Goal: Task Accomplishment & Management: Use online tool/utility

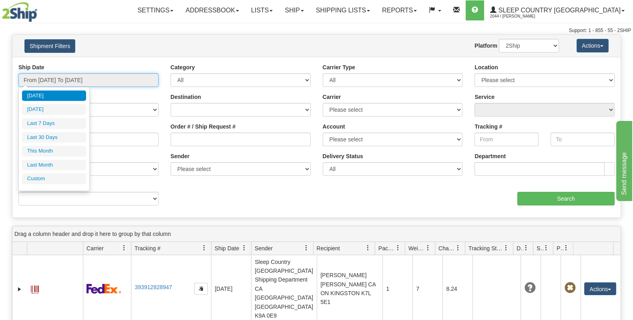
click at [79, 81] on input "From 10/04/2025 To 10/05/2025" at bounding box center [88, 80] width 140 height 14
click at [58, 137] on li "Last 30 Days" at bounding box center [54, 137] width 64 height 11
type input "From 09/06/2025 To 10/05/2025"
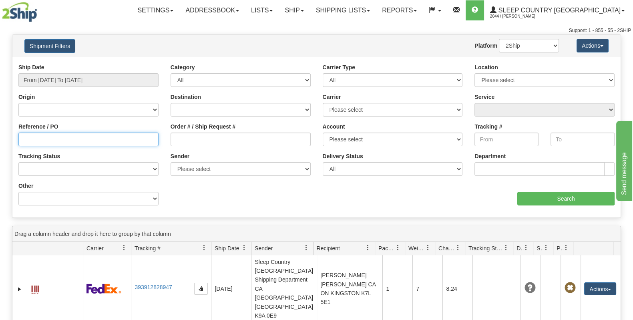
click at [80, 139] on input "Reference / PO" at bounding box center [88, 140] width 140 height 14
paste input "9000I086650"
type input "9000I086650"
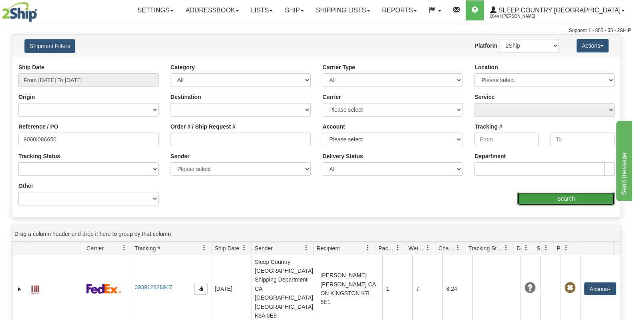
click at [580, 200] on input "Search" at bounding box center [565, 199] width 97 height 14
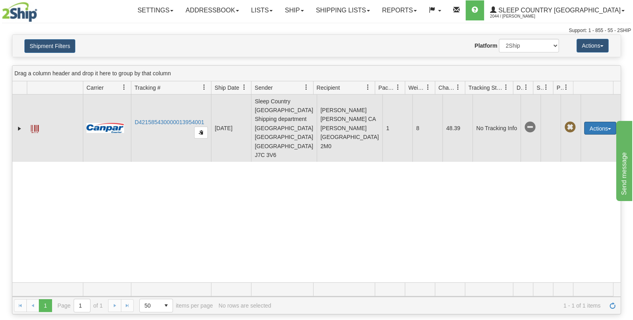
click at [606, 122] on button "Actions" at bounding box center [600, 128] width 32 height 13
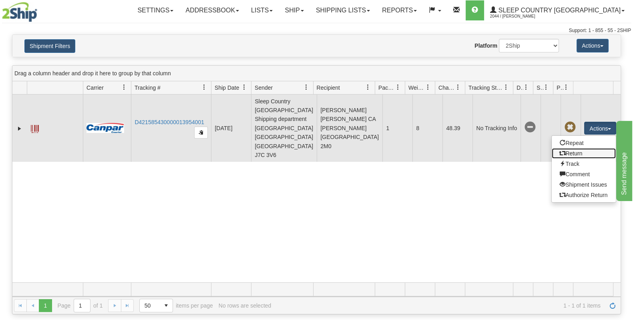
click at [588, 150] on link "Return" at bounding box center [584, 153] width 64 height 10
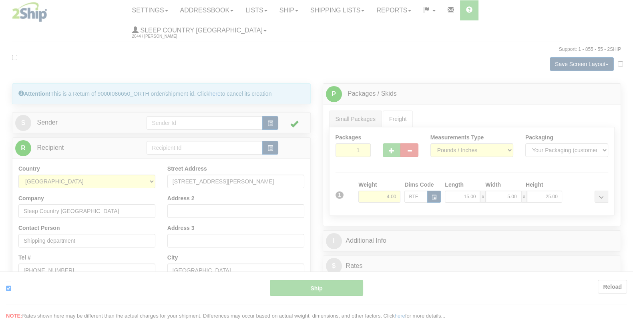
type input "1"
type input "12:43"
type input "16:00"
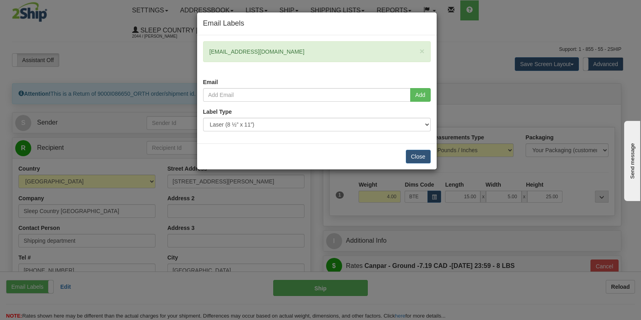
drag, startPoint x: 284, startPoint y: 52, endPoint x: 204, endPoint y: 58, distance: 80.7
click at [204, 58] on div "× marianacalabrese@hotmail.ca" at bounding box center [316, 51] width 227 height 21
copy div "marianacalabrese@hotmail.ca"
click at [252, 89] on input "email" at bounding box center [306, 95] width 207 height 14
paste input "marianacalabrese@hotmail.ca"
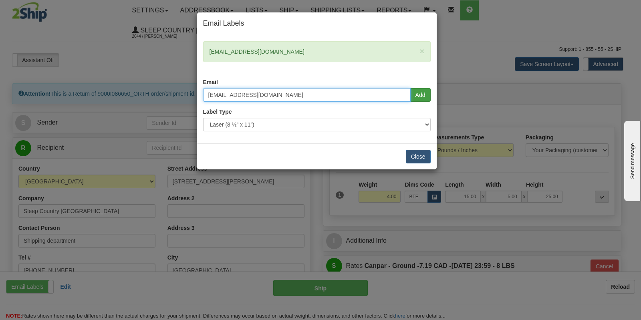
type input "marianacalabrese@hotmail.ca"
click at [420, 91] on button "Add" at bounding box center [420, 95] width 20 height 14
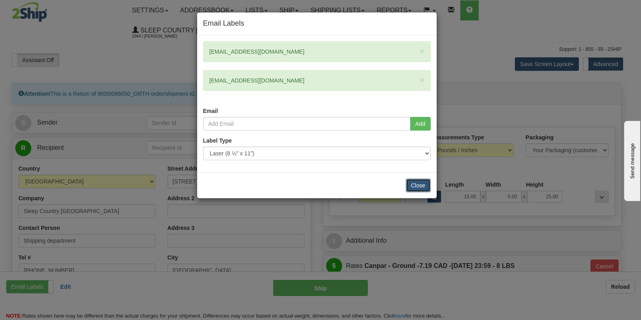
click at [417, 182] on button "Close" at bounding box center [418, 186] width 25 height 14
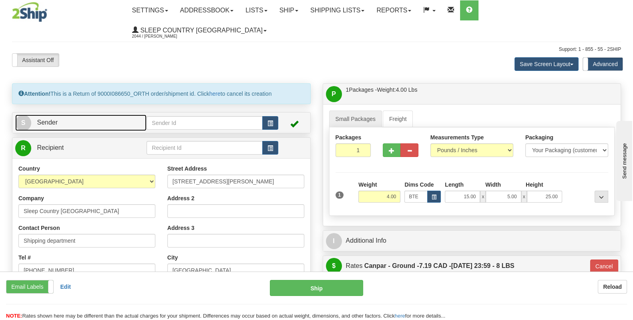
click at [52, 119] on span "Sender" at bounding box center [47, 122] width 21 height 7
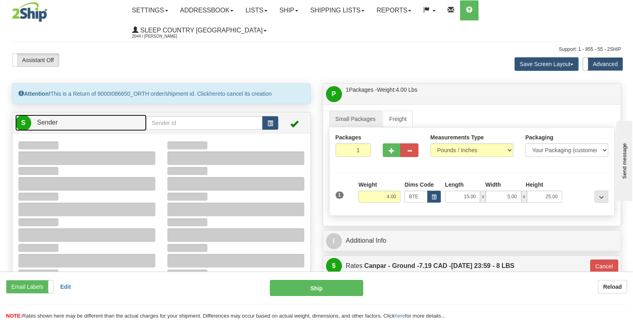
type input "17:50"
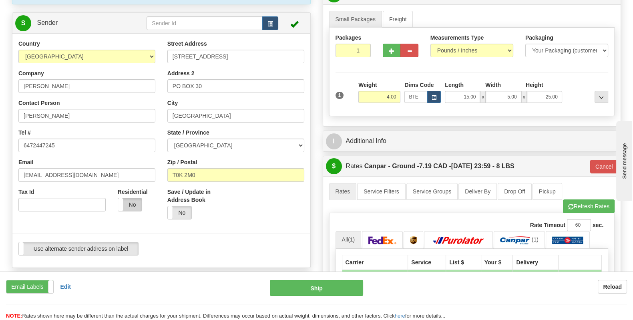
scroll to position [100, 0]
click at [131, 198] on label "No" at bounding box center [130, 204] width 24 height 13
type input "1"
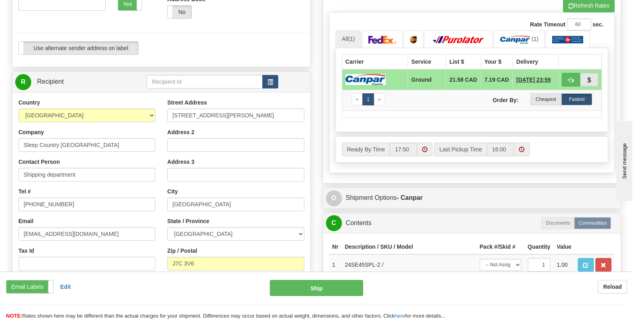
scroll to position [350, 0]
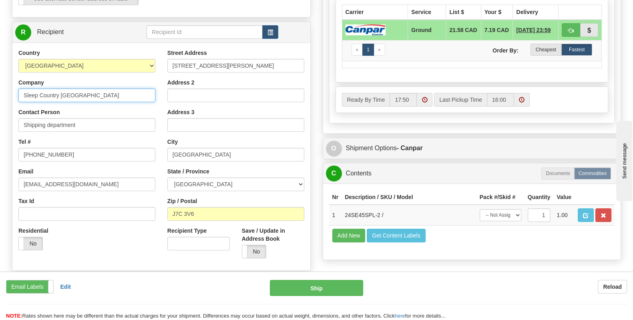
click at [96, 88] on input "Sleep Country [GEOGRAPHIC_DATA]" at bounding box center [86, 95] width 137 height 14
click at [101, 88] on input "Sleep Country [GEOGRAPHIC_DATA]" at bounding box center [86, 95] width 137 height 14
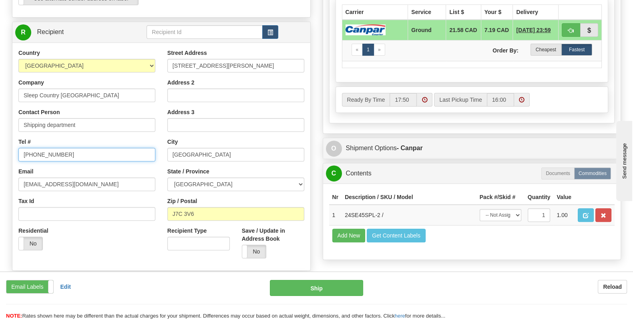
click at [70, 148] on input "416-902-0952" at bounding box center [86, 155] width 137 height 14
drag, startPoint x: 131, startPoint y: 138, endPoint x: -11, endPoint y: 135, distance: 141.3
click at [83, 148] on input "Tel #" at bounding box center [86, 155] width 137 height 14
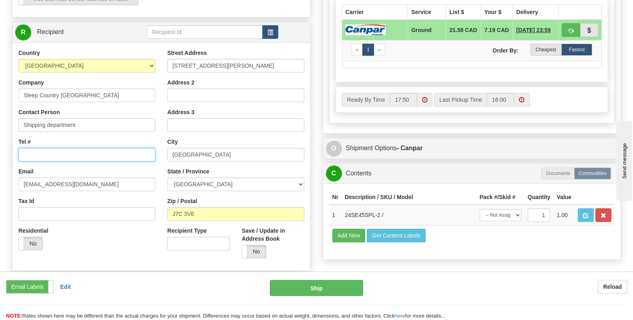
type input "1 (888) 753-3788"
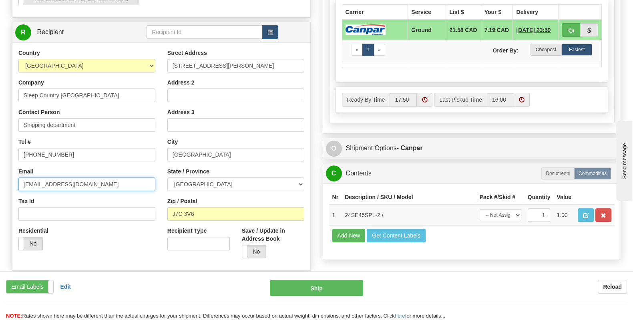
click at [98, 177] on input "shipping@orthex.ca" at bounding box center [86, 184] width 137 height 14
drag, startPoint x: 134, startPoint y: 167, endPoint x: 6, endPoint y: 167, distance: 127.3
click at [6, 167] on div "Attention! This is a Return of 9000I086650_ORTH order/shipment id. Click here t…" at bounding box center [161, 28] width 311 height 591
click at [43, 177] on input "Email" at bounding box center [86, 184] width 137 height 14
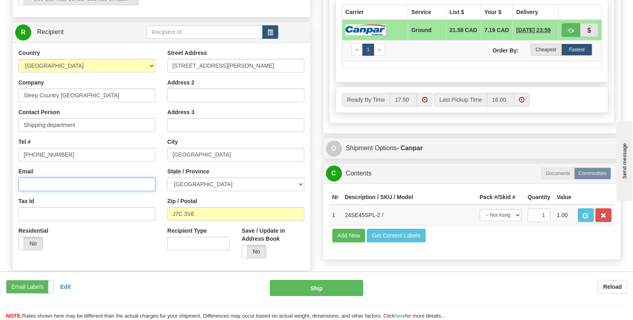
type input "cs@support.sleepcountry.ca"
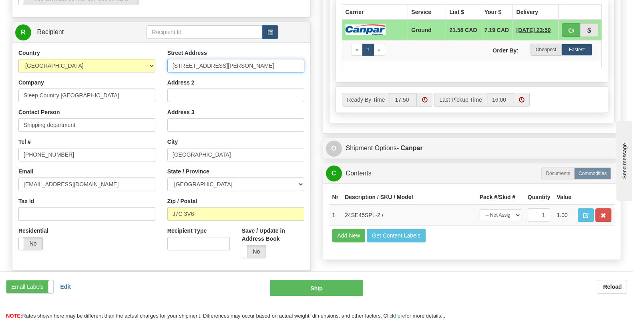
click at [212, 59] on input "106-1509 Boulevard Michèle-Bohec" at bounding box center [235, 66] width 137 height 14
drag, startPoint x: 272, startPoint y: 46, endPoint x: 161, endPoint y: 50, distance: 111.3
click at [161, 50] on div "Country AFGHANISTAN ALAND ISLANDS ALBANIA ALGERIA AMERICAN SAMOA ANDORRA ANGOLA…" at bounding box center [161, 156] width 298 height 215
paste input "Calgary Hub DC 951- at 11 DUFFERIN PL SE CALGARY T2C 4W3"
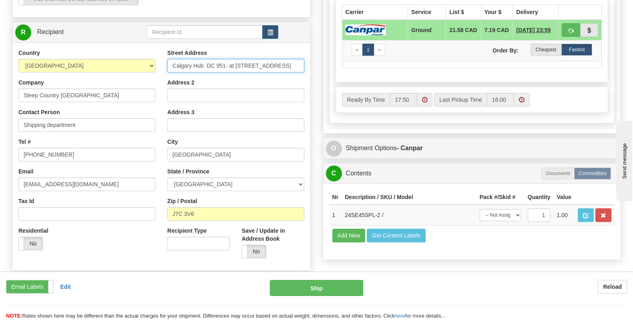
drag, startPoint x: 193, startPoint y: 48, endPoint x: 146, endPoint y: 50, distance: 47.7
click at [146, 50] on div "Country AFGHANISTAN ALAND ISLANDS ALBANIA ALGERIA AMERICAN SAMOA ANDORRA ANGOLA…" at bounding box center [161, 156] width 298 height 215
type input "11 DUFFERIN PL SE CALGARY T2C 4W3"
drag, startPoint x: 217, startPoint y: 47, endPoint x: 161, endPoint y: 48, distance: 56.5
click at [161, 49] on div "Country AFGHANISTAN ALAND ISLANDS ALBANIA ALGERIA AMERICAN SAMOA ANDORRA ANGOLA…" at bounding box center [161, 156] width 298 height 215
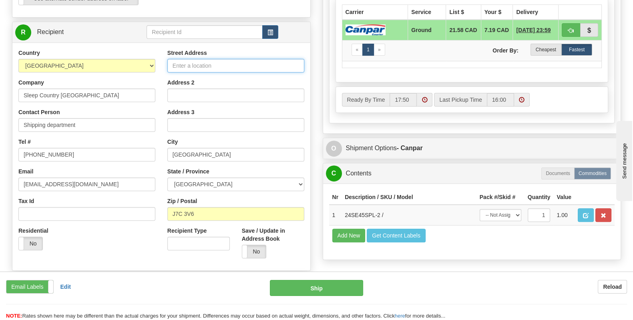
click button "Delete" at bounding box center [0, 0] width 0 height 0
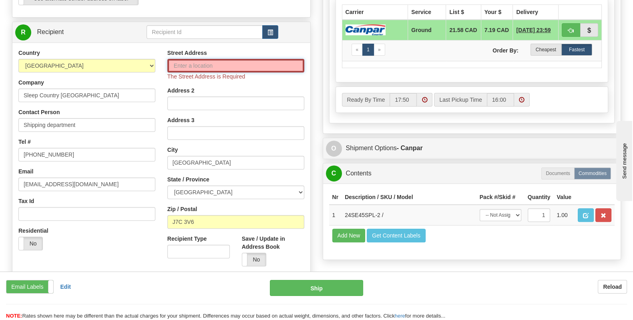
click at [196, 59] on input "Street Address" at bounding box center [235, 66] width 137 height 14
type input "11 Dufferin Place, SE"
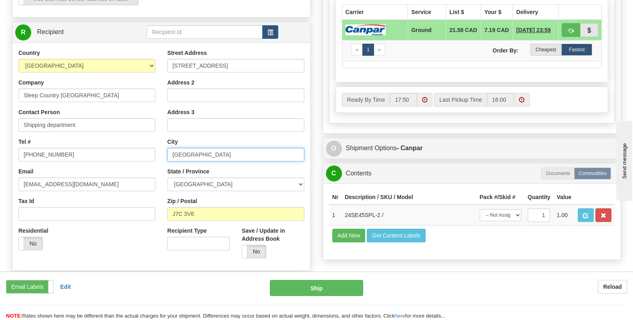
click at [193, 148] on input "Blainville" at bounding box center [235, 155] width 137 height 14
drag, startPoint x: 203, startPoint y: 136, endPoint x: 140, endPoint y: 131, distance: 62.7
click at [140, 131] on div "Country AFGHANISTAN ALAND ISLANDS ALBANIA ALGERIA AMERICAN SAMOA ANDORRA ANGOLA…" at bounding box center [161, 156] width 298 height 215
click at [179, 148] on input "text" at bounding box center [235, 155] width 137 height 14
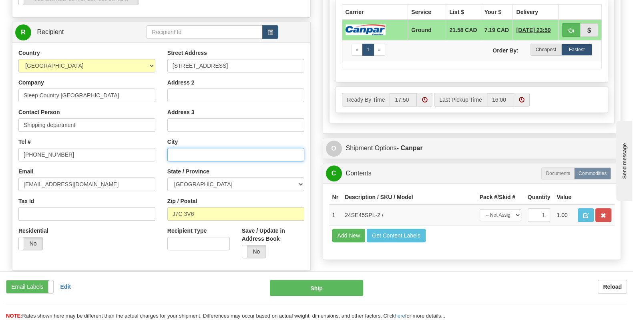
click at [179, 148] on input "text" at bounding box center [235, 155] width 137 height 14
drag, startPoint x: 182, startPoint y: 135, endPoint x: 153, endPoint y: 136, distance: 29.3
click at [153, 136] on div "Country AFGHANISTAN ALAND ISLANDS ALBANIA ALGERIA AMERICAN SAMOA ANDORRA ANGOLA…" at bounding box center [161, 156] width 298 height 215
type input "Calgary"
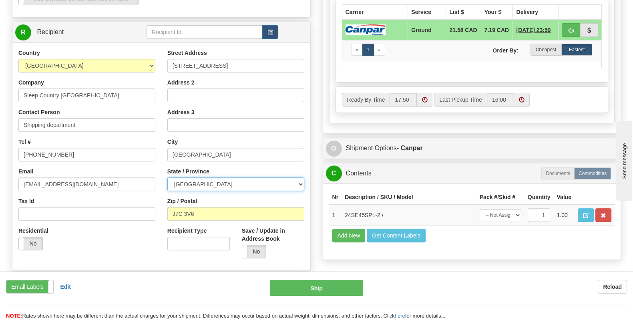
click at [214, 177] on select "ALBERTA BRITISH COLUMBIA MANITOBA NEW BRUNSWICK NEWFOUNDLAND NOVA SCOTIA NUNAVU…" at bounding box center [235, 184] width 137 height 14
select select "AB"
click at [167, 177] on select "ALBERTA BRITISH COLUMBIA MANITOBA NEW BRUNSWICK NEWFOUNDLAND NOVA SCOTIA NUNAVU…" at bounding box center [235, 184] width 137 height 14
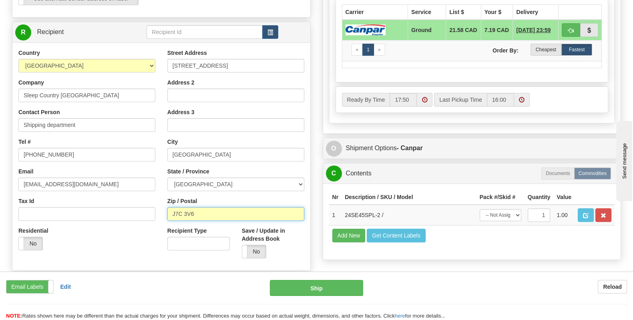
drag, startPoint x: 205, startPoint y: 191, endPoint x: 145, endPoint y: 187, distance: 60.2
click at [145, 187] on div "Country AFGHANISTAN ALAND ISLANDS ALBANIA ALGERIA AMERICAN SAMOA ANDORRA ANGOLA…" at bounding box center [161, 156] width 298 height 215
type input "T2C 4W3"
type input "1"
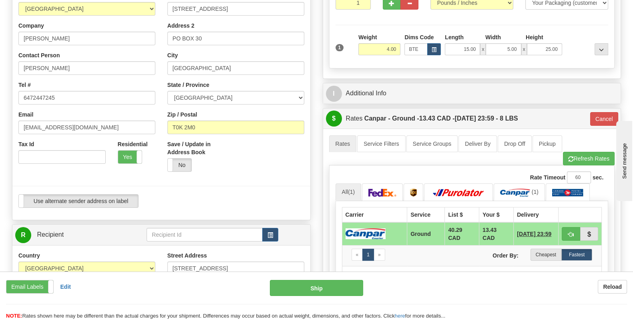
scroll to position [202, 0]
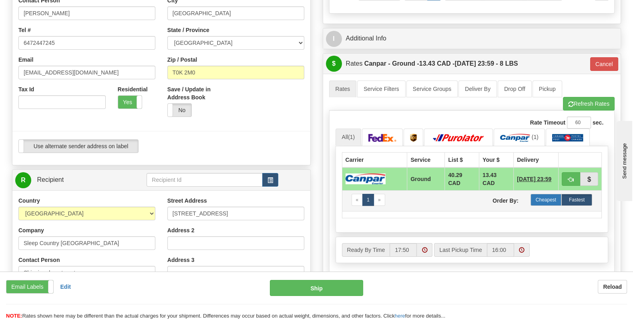
click at [546, 194] on label "Cheapest" at bounding box center [545, 200] width 31 height 12
click at [548, 194] on label "Cheapest" at bounding box center [545, 200] width 31 height 12
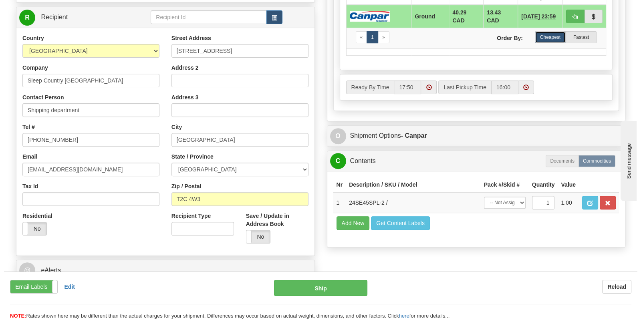
scroll to position [452, 0]
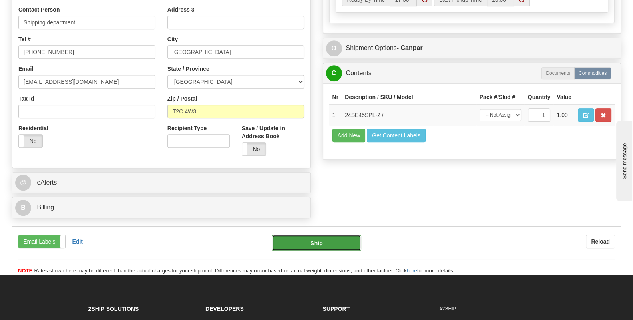
click at [303, 235] on button "Ship" at bounding box center [317, 243] width 90 height 16
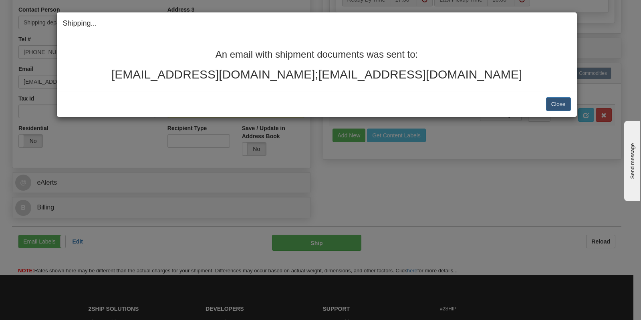
drag, startPoint x: 484, startPoint y: 76, endPoint x: 162, endPoint y: 52, distance: 323.1
click at [162, 52] on div "An email with shipment documents was sent to: marianacalabrese@hotmail.ca;maria…" at bounding box center [317, 65] width 508 height 32
copy div "An email with shipment documents was sent to: marianacalabrese@hotmail.ca;maria…"
click at [547, 104] on button "Close" at bounding box center [558, 104] width 25 height 14
